Goal: Book appointment/travel/reservation

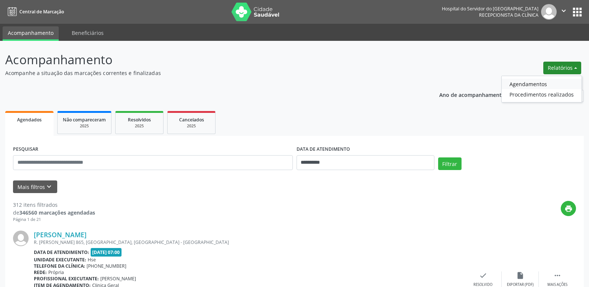
click at [541, 85] on link "Agendamentos" at bounding box center [542, 84] width 80 height 10
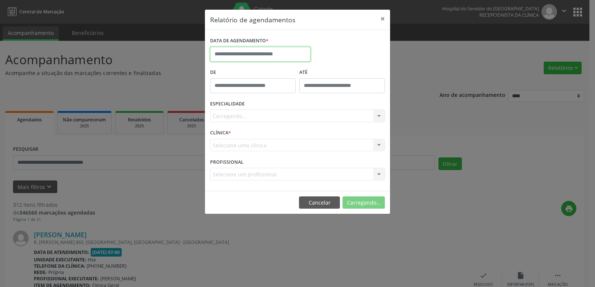
click at [234, 58] on body "**********" at bounding box center [297, 143] width 595 height 287
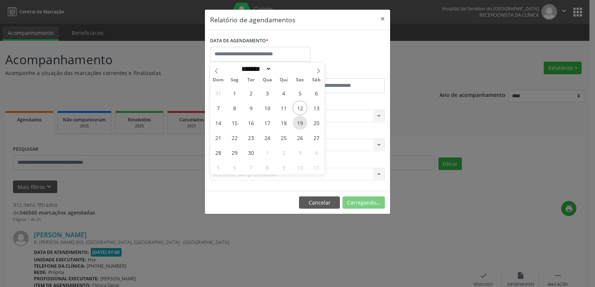
click at [301, 125] on span "19" at bounding box center [299, 123] width 14 height 14
type input "**********"
click at [301, 125] on span "19" at bounding box center [299, 123] width 14 height 14
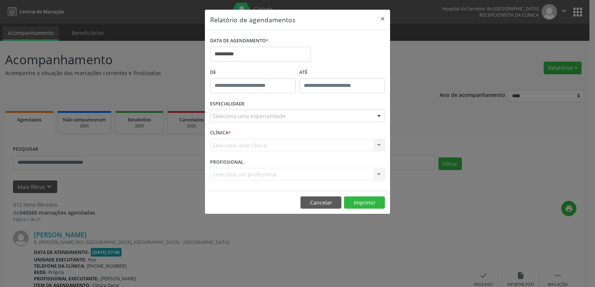
click at [378, 115] on div at bounding box center [378, 116] width 11 height 13
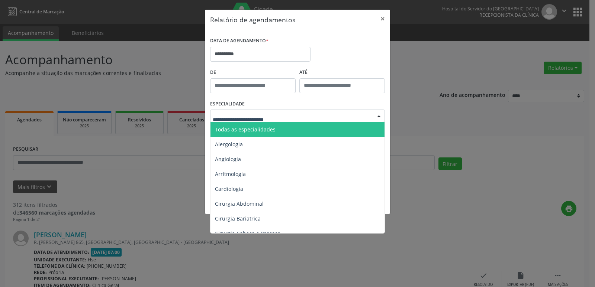
click at [292, 130] on span "Todas as especialidades" at bounding box center [297, 129] width 175 height 15
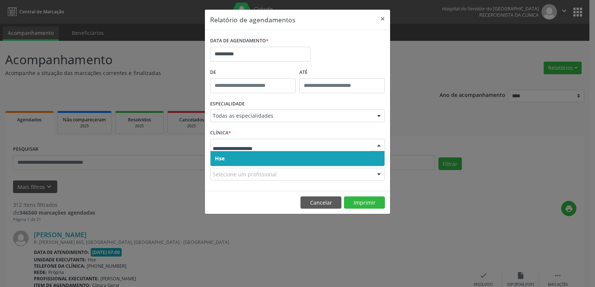
click at [378, 147] on div at bounding box center [378, 145] width 11 height 13
click at [319, 161] on span "Hse" at bounding box center [297, 158] width 174 height 15
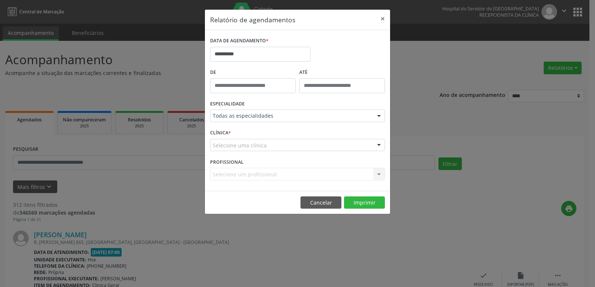
click at [375, 143] on div at bounding box center [378, 145] width 11 height 13
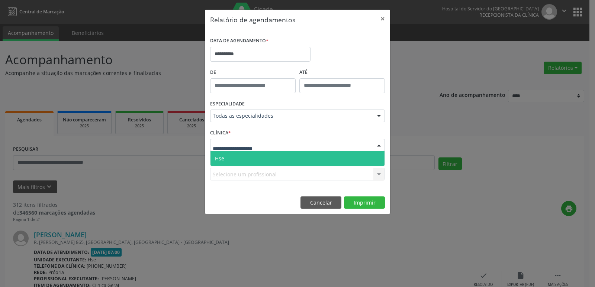
drag, startPoint x: 255, startPoint y: 158, endPoint x: 259, endPoint y: 150, distance: 8.6
click at [255, 158] on span "Hse" at bounding box center [297, 158] width 174 height 15
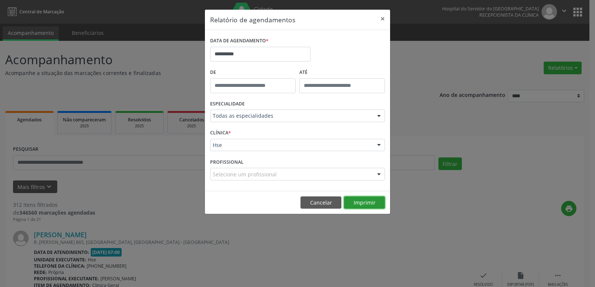
click at [370, 203] on button "Imprimir" at bounding box center [364, 203] width 41 height 13
click at [385, 18] on button "×" at bounding box center [382, 19] width 15 height 18
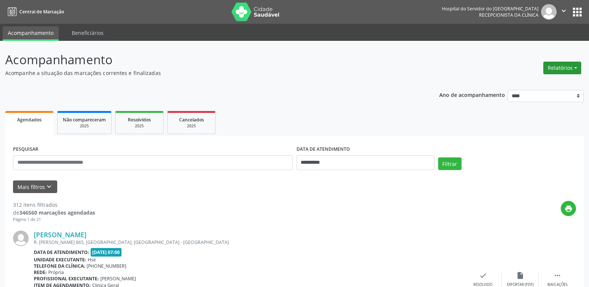
click at [573, 68] on button "Relatórios" at bounding box center [562, 68] width 38 height 13
click at [541, 83] on link "Agendamentos" at bounding box center [542, 84] width 80 height 10
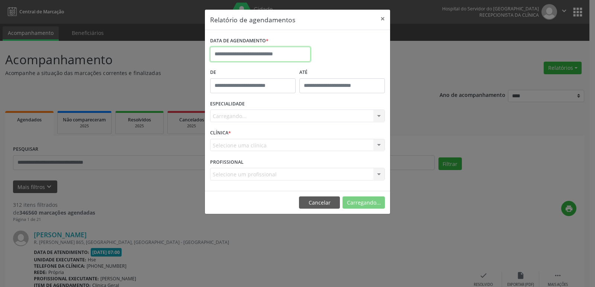
click at [253, 54] on input "text" at bounding box center [260, 54] width 100 height 15
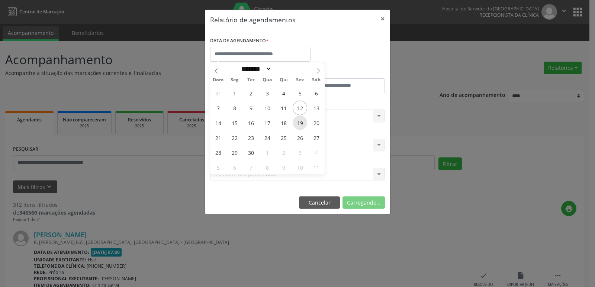
click at [299, 126] on span "19" at bounding box center [299, 123] width 14 height 14
type input "**********"
click at [299, 126] on span "19" at bounding box center [299, 123] width 14 height 14
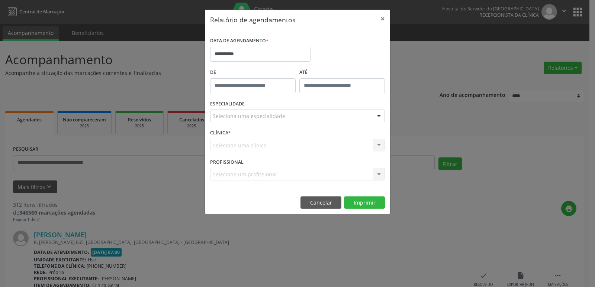
click at [378, 116] on div at bounding box center [378, 116] width 11 height 13
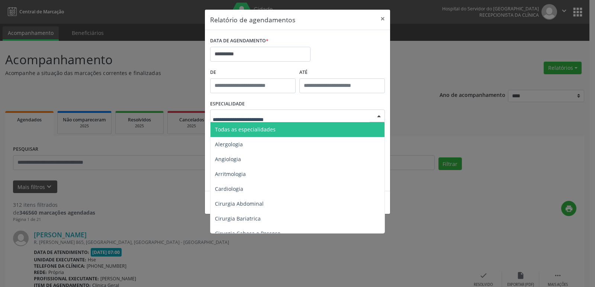
click at [302, 127] on span "Todas as especialidades" at bounding box center [297, 129] width 175 height 15
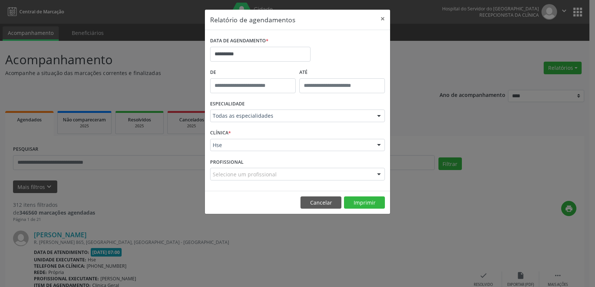
click at [377, 144] on div at bounding box center [378, 145] width 11 height 13
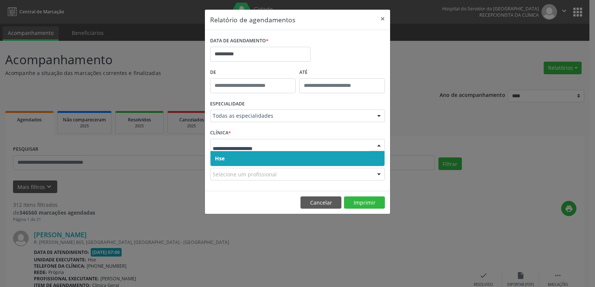
click at [314, 160] on span "Hse" at bounding box center [297, 158] width 174 height 15
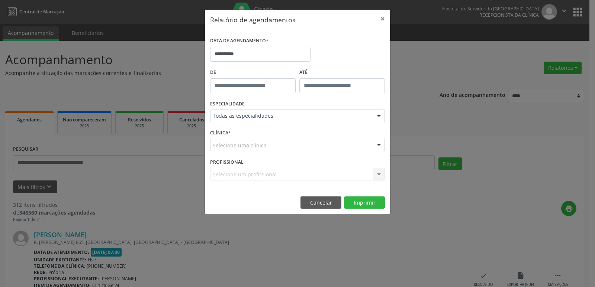
click at [379, 143] on div at bounding box center [378, 145] width 11 height 13
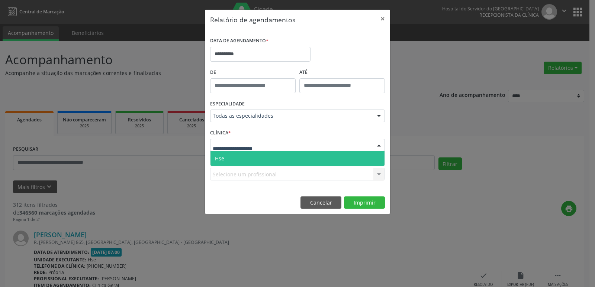
click at [318, 158] on span "Hse" at bounding box center [297, 158] width 174 height 15
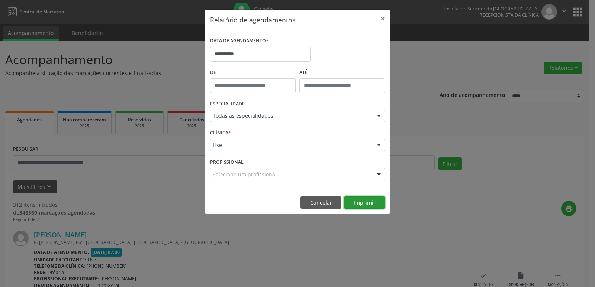
click at [364, 203] on button "Imprimir" at bounding box center [364, 203] width 41 height 13
